Goal: Find specific page/section

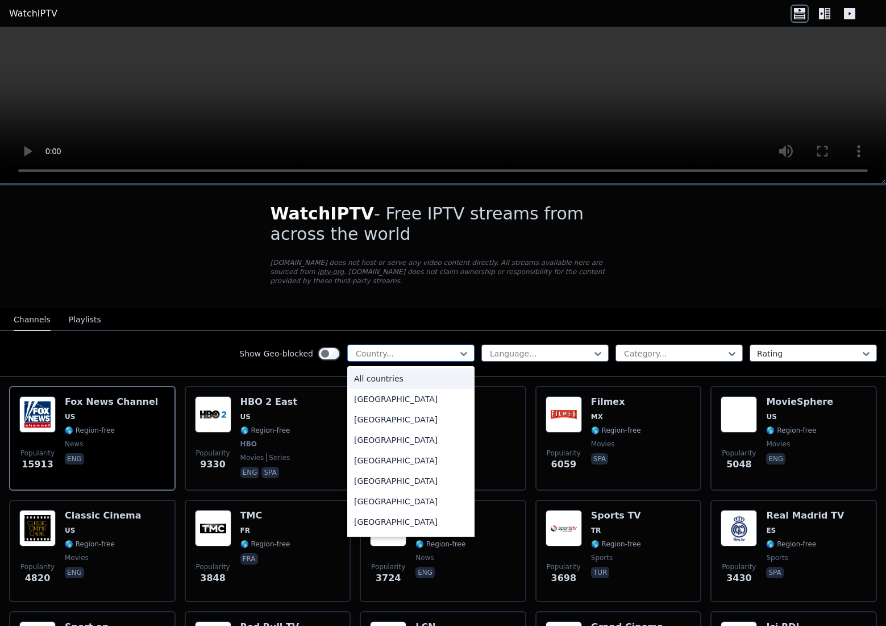
click at [381, 348] on div at bounding box center [406, 353] width 103 height 11
type input "***"
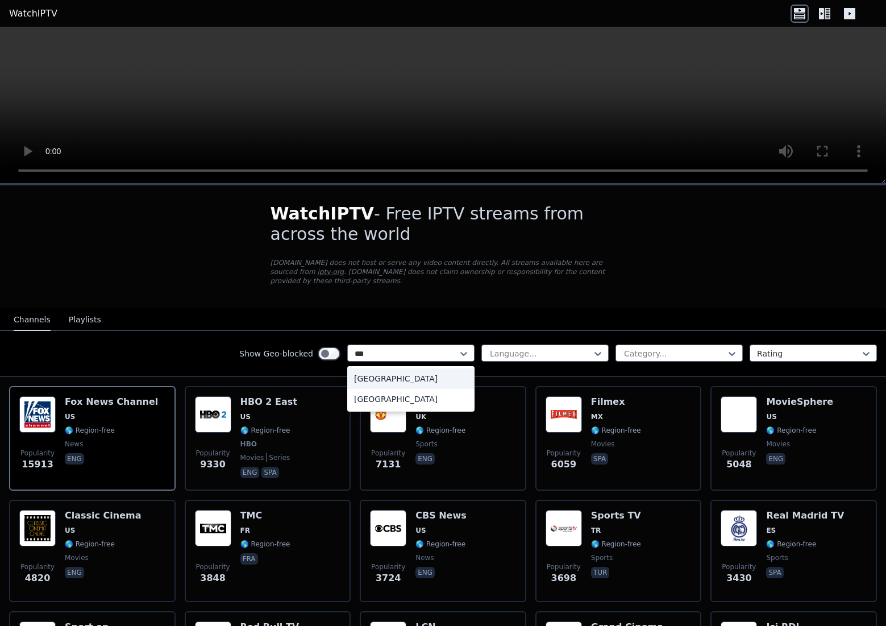
click at [377, 370] on div "[GEOGRAPHIC_DATA]" at bounding box center [410, 378] width 127 height 20
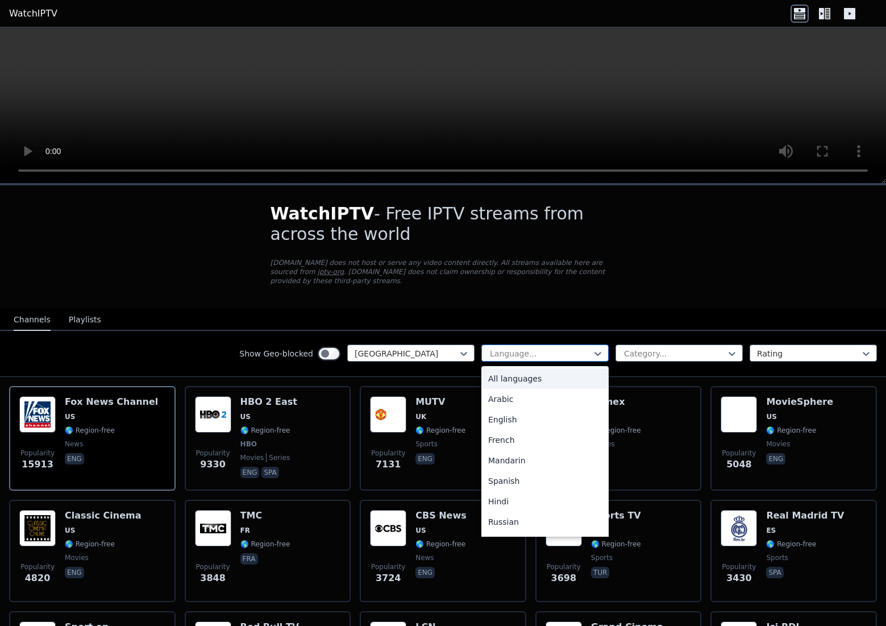
click at [518, 348] on div at bounding box center [540, 353] width 103 height 11
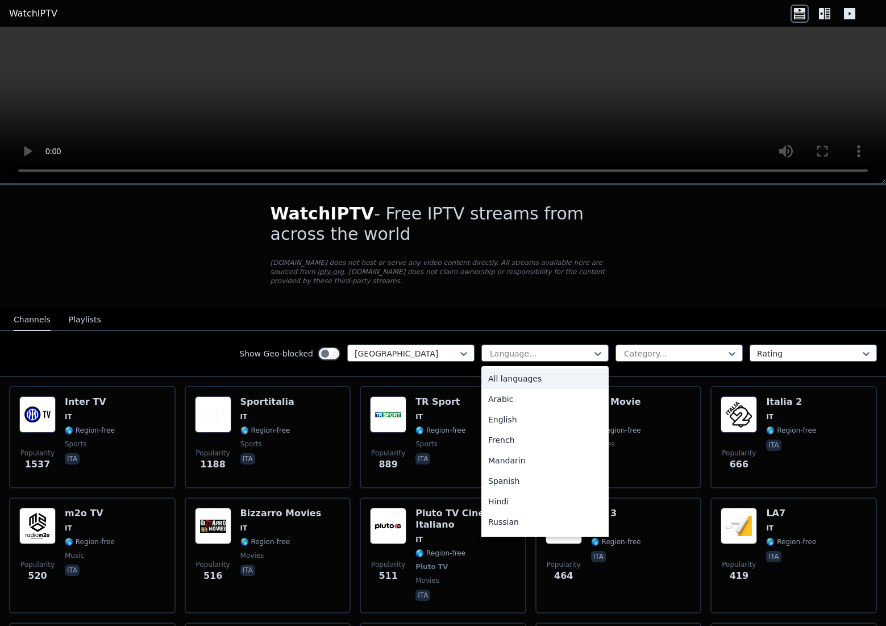
click at [522, 368] on div "All languages" at bounding box center [544, 378] width 127 height 20
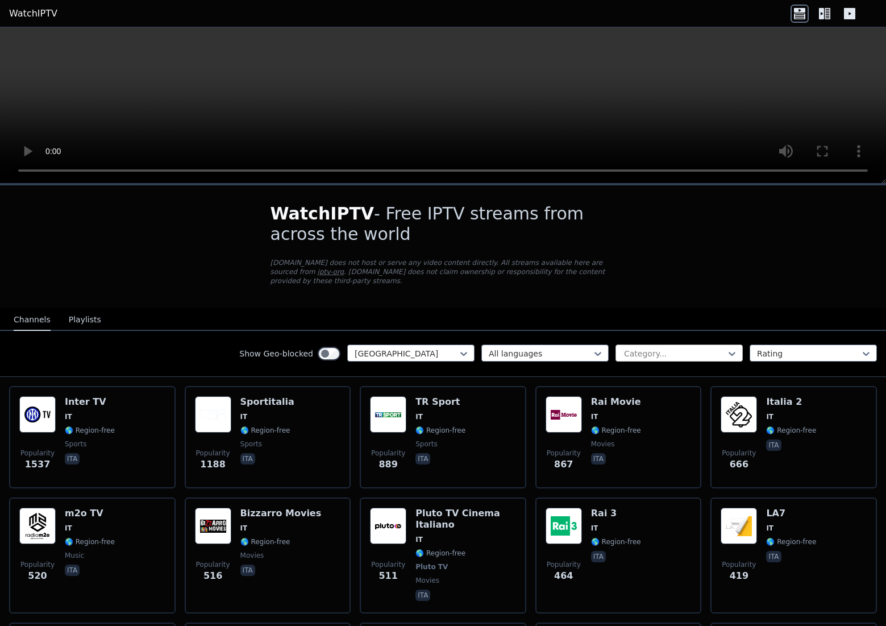
click at [628, 348] on div at bounding box center [674, 353] width 103 height 11
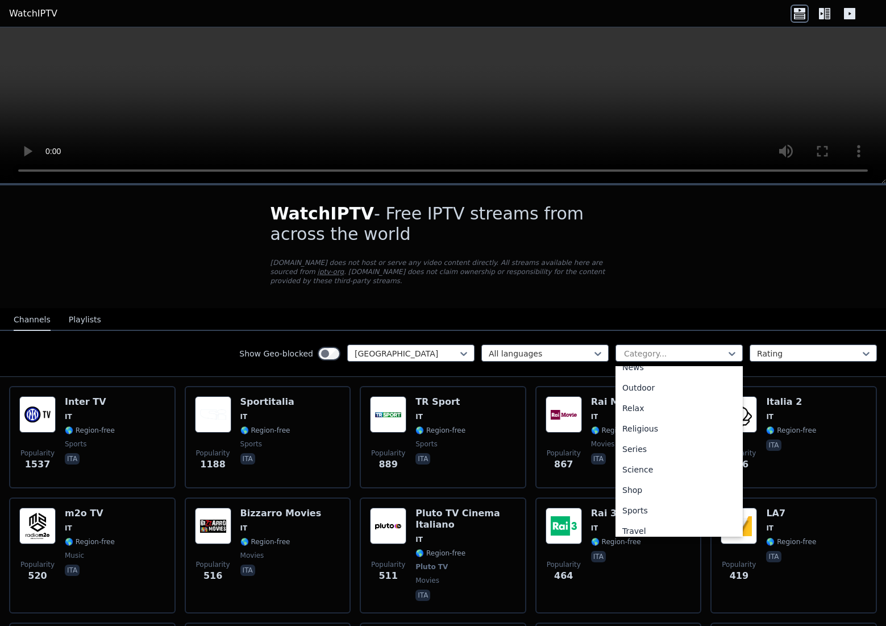
scroll to position [386, 0]
click at [665, 477] on div "Sports" at bounding box center [678, 483] width 127 height 20
